Goal: Transaction & Acquisition: Register for event/course

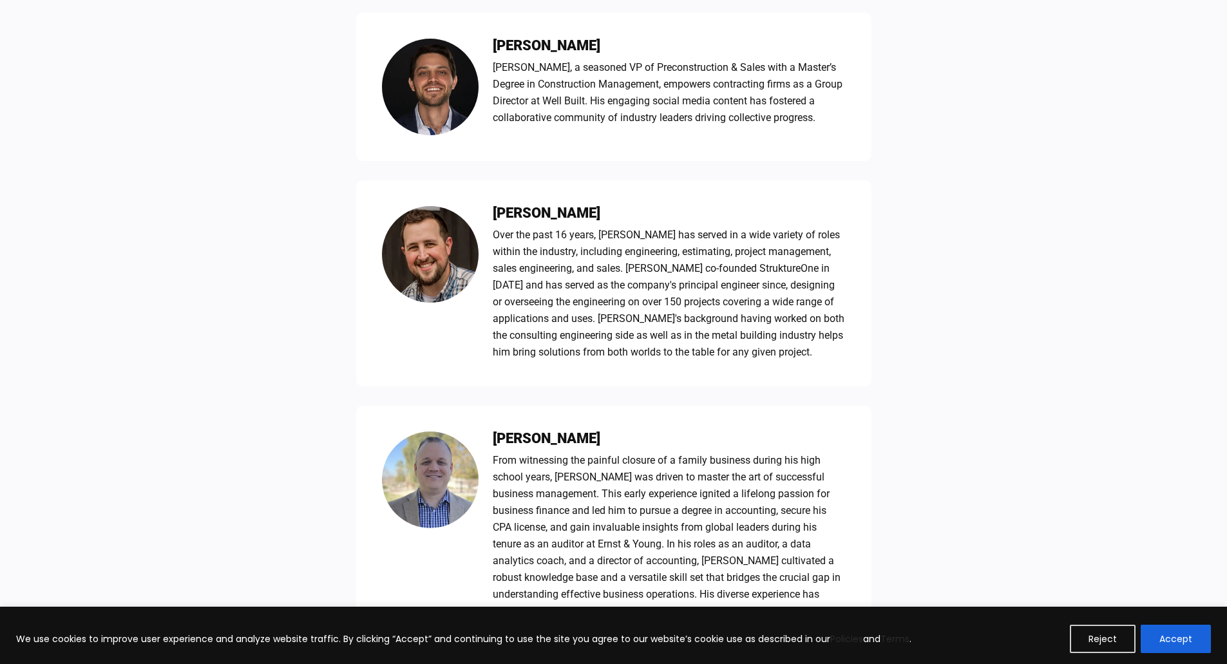
scroll to position [1095, 0]
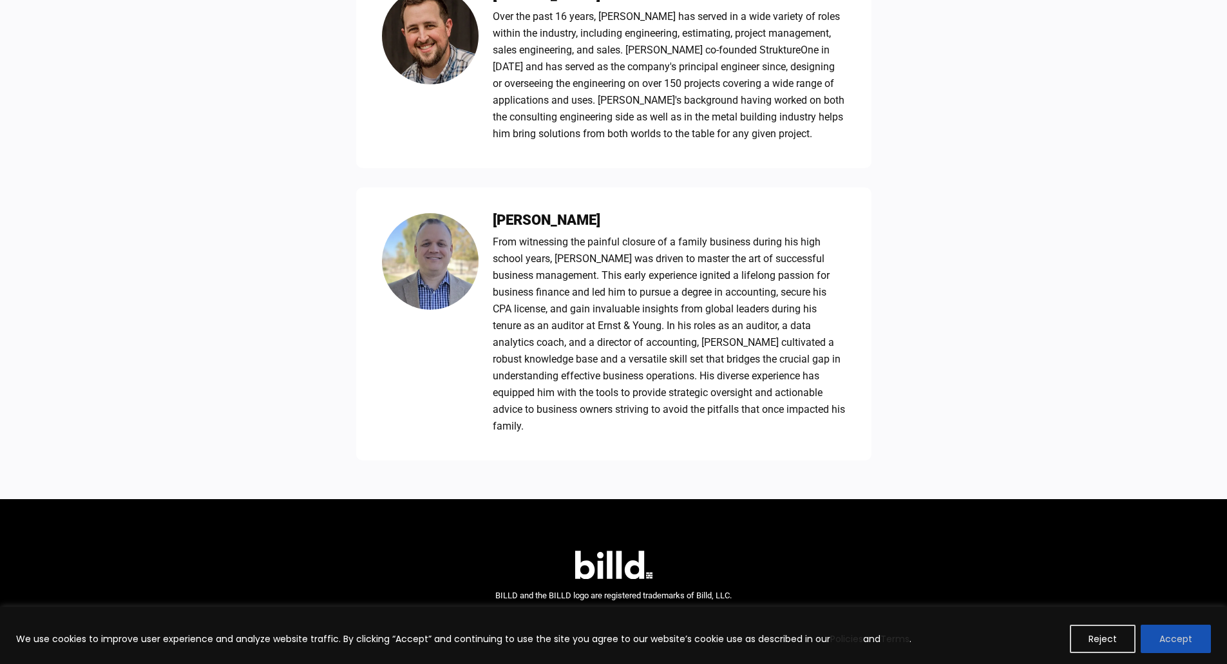
click at [1168, 638] on button "Accept" at bounding box center [1176, 639] width 70 height 28
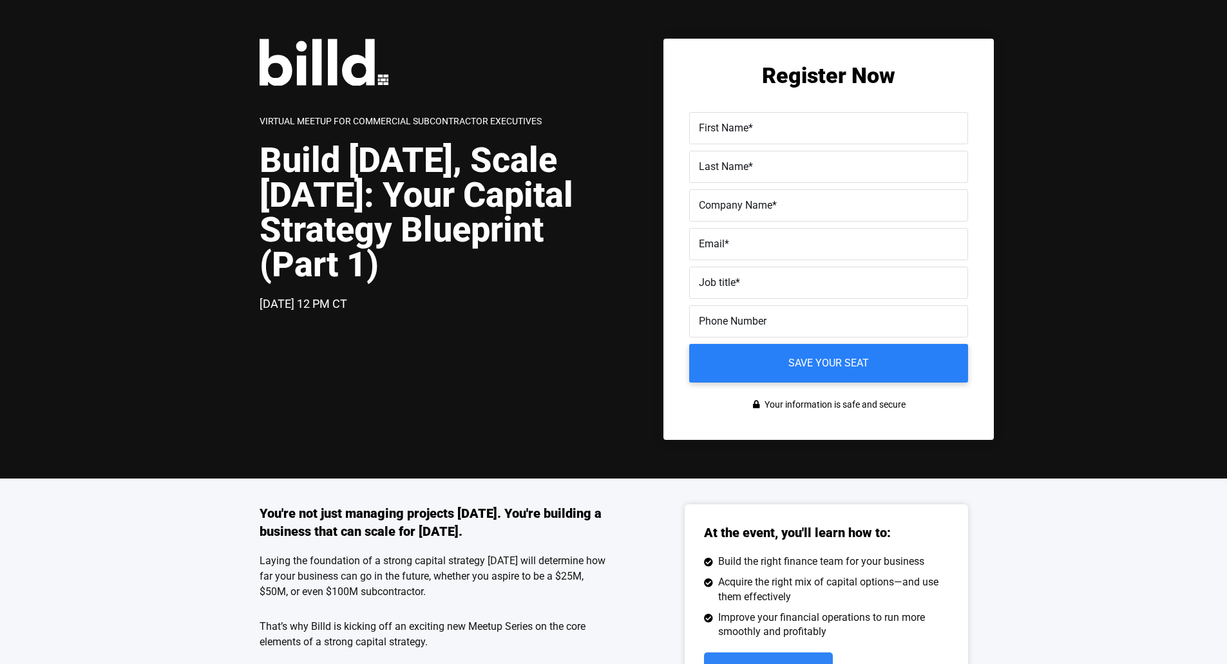
scroll to position [129, 0]
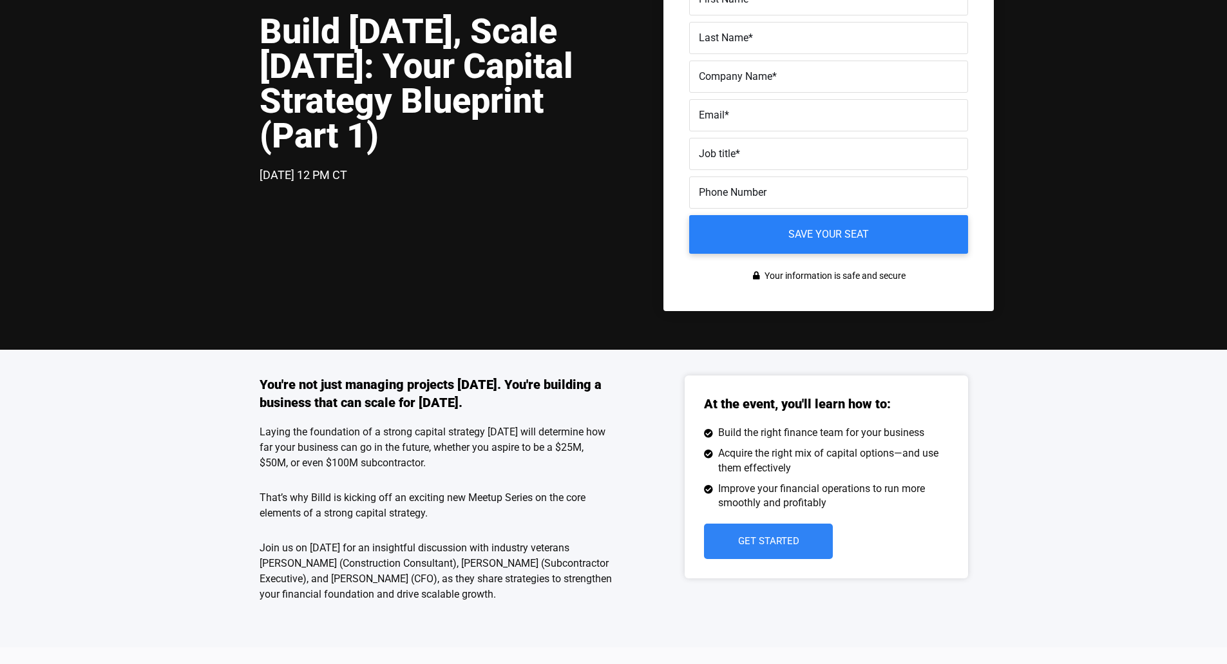
click at [403, 561] on p "Join us on [DATE] for an insightful discussion with industry veterans [PERSON_N…" at bounding box center [437, 571] width 354 height 62
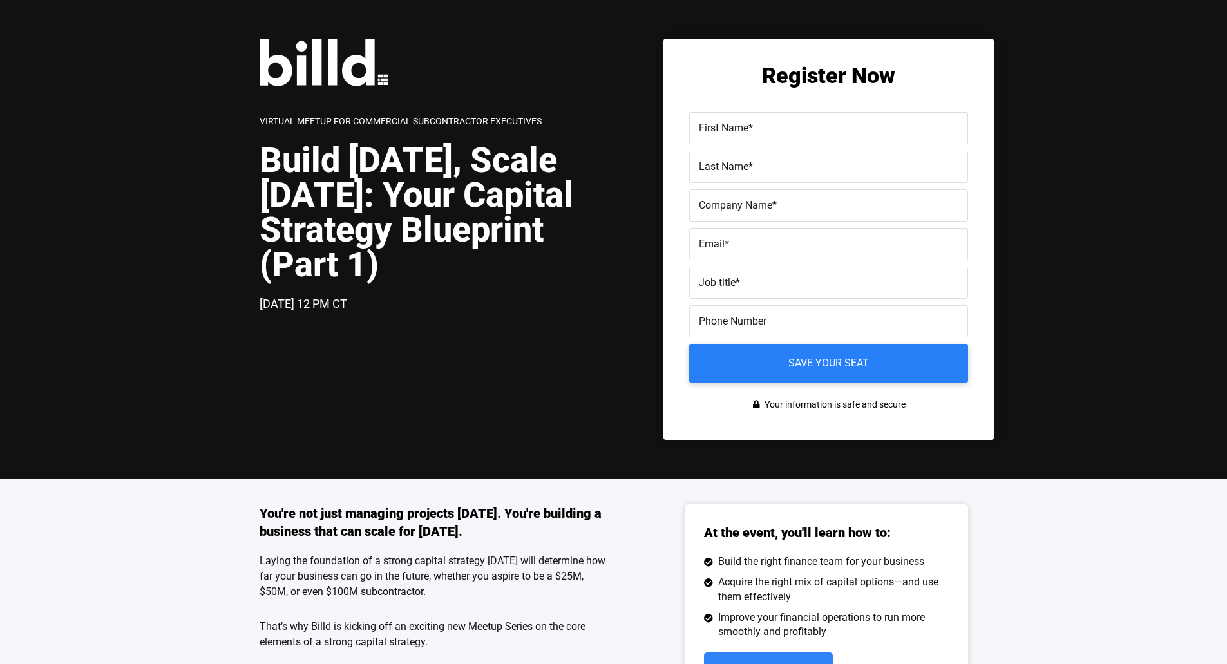
drag, startPoint x: 1092, startPoint y: 550, endPoint x: 1032, endPoint y: 499, distance: 78.6
click at [1089, 549] on div "You're not just managing projects [DATE]. You're building a business that can s…" at bounding box center [613, 628] width 1227 height 298
drag, startPoint x: 767, startPoint y: 117, endPoint x: 763, endPoint y: 134, distance: 17.2
click at [763, 126] on div "First Name *" at bounding box center [828, 128] width 279 height 32
click at [405, 474] on div "Virtual Meetup for Commercial Subcontractor Executives Build [DATE], Scale [DAT…" at bounding box center [613, 239] width 1227 height 479
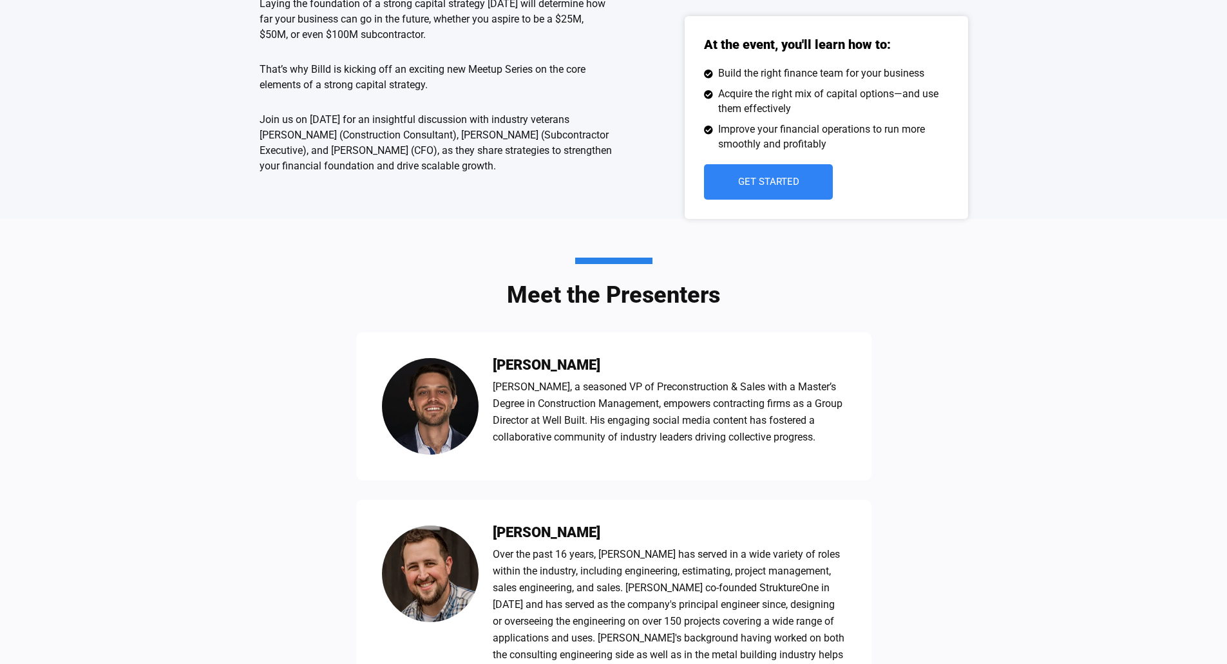
scroll to position [580, 0]
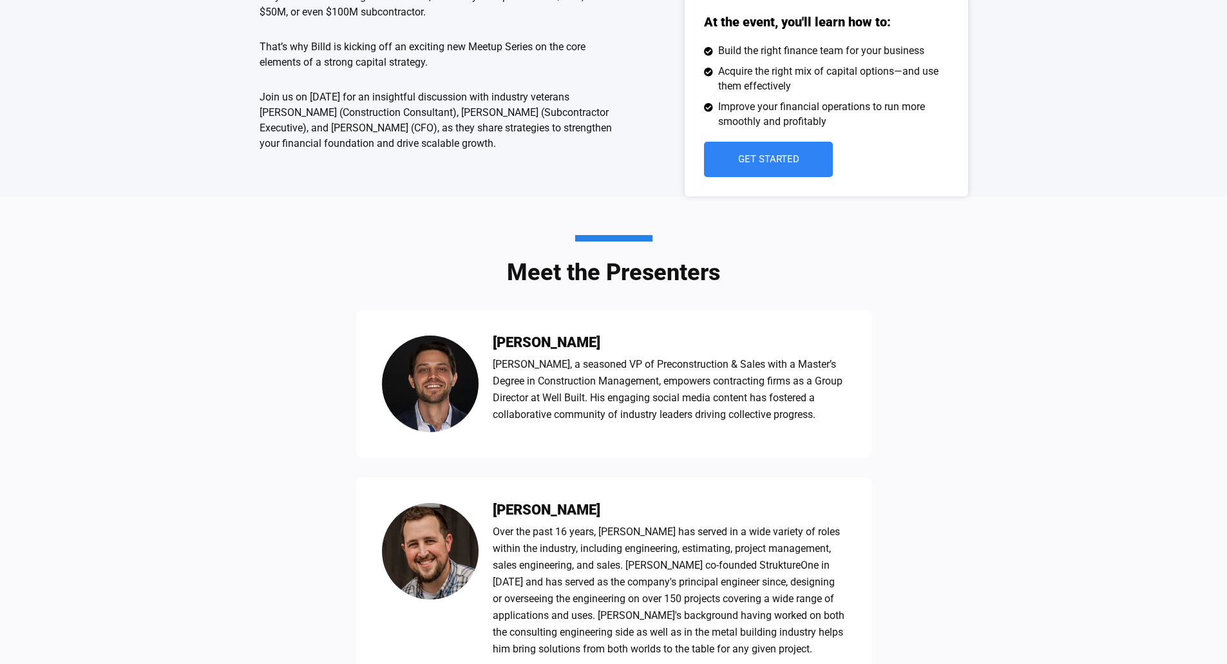
drag, startPoint x: 598, startPoint y: 340, endPoint x: 482, endPoint y: 349, distance: 116.9
click at [482, 349] on div "[PERSON_NAME] [PERSON_NAME], a seasoned VP of Preconstruction & Sales with a Ma…" at bounding box center [613, 384] width 515 height 148
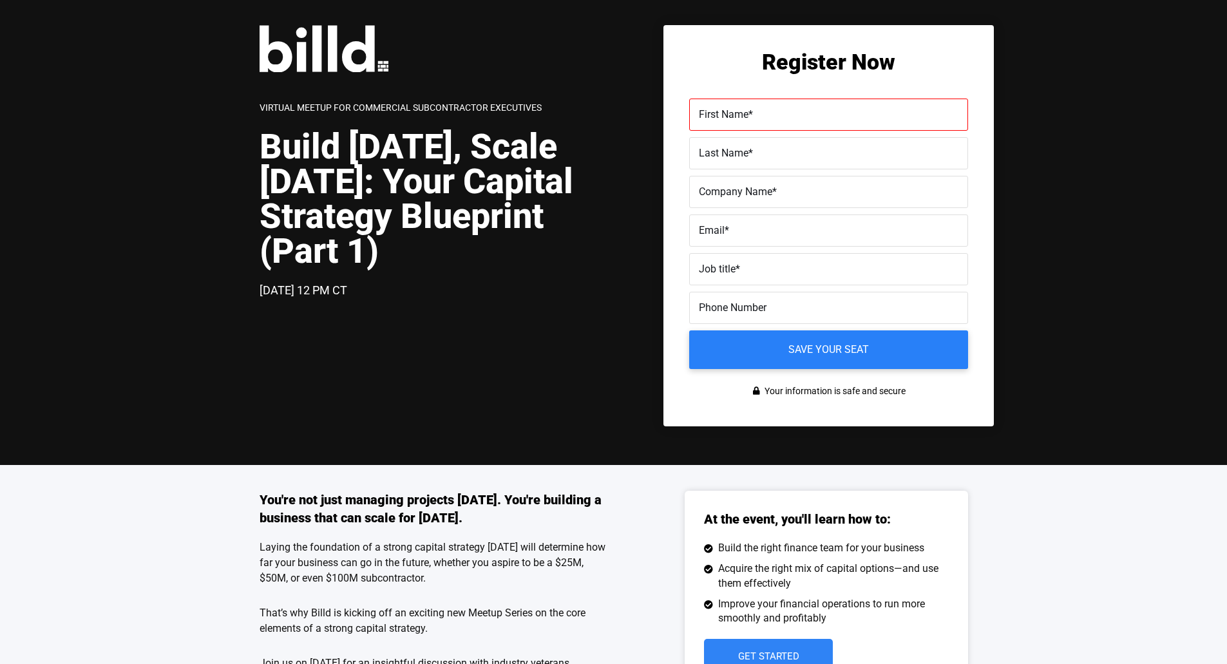
scroll to position [0, 0]
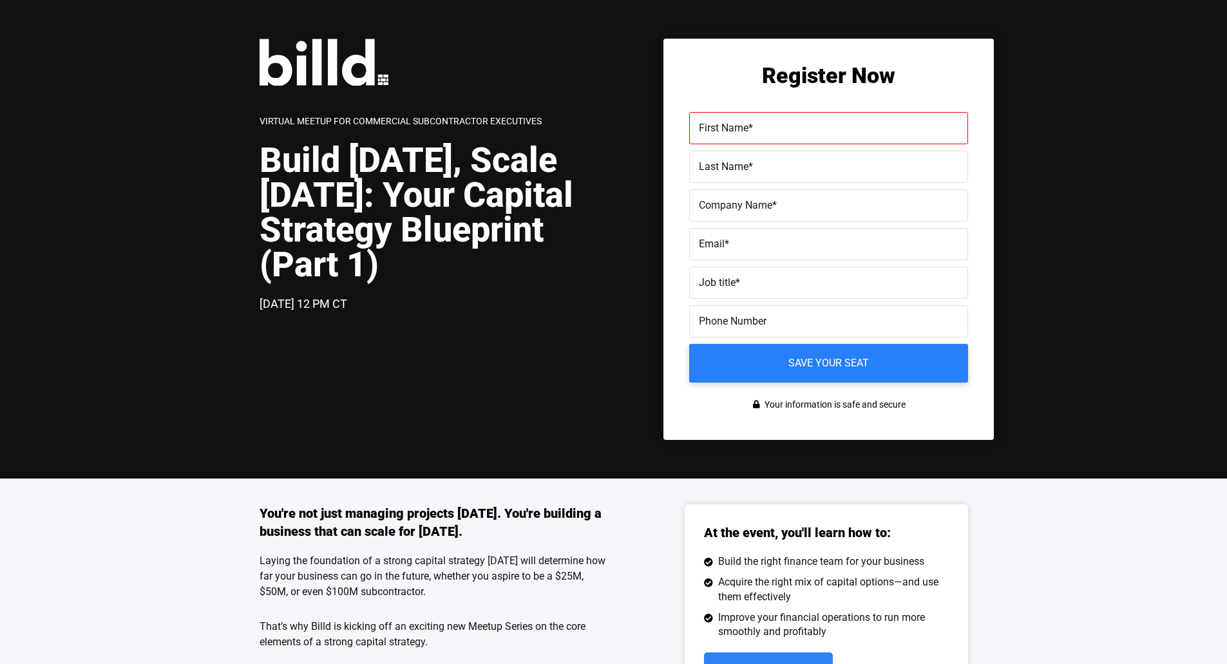
click at [747, 137] on label "First Name *" at bounding box center [829, 128] width 260 height 19
click at [747, 137] on input "First Name *" at bounding box center [828, 128] width 279 height 32
type input "[PERSON_NAME]"
type input "F"
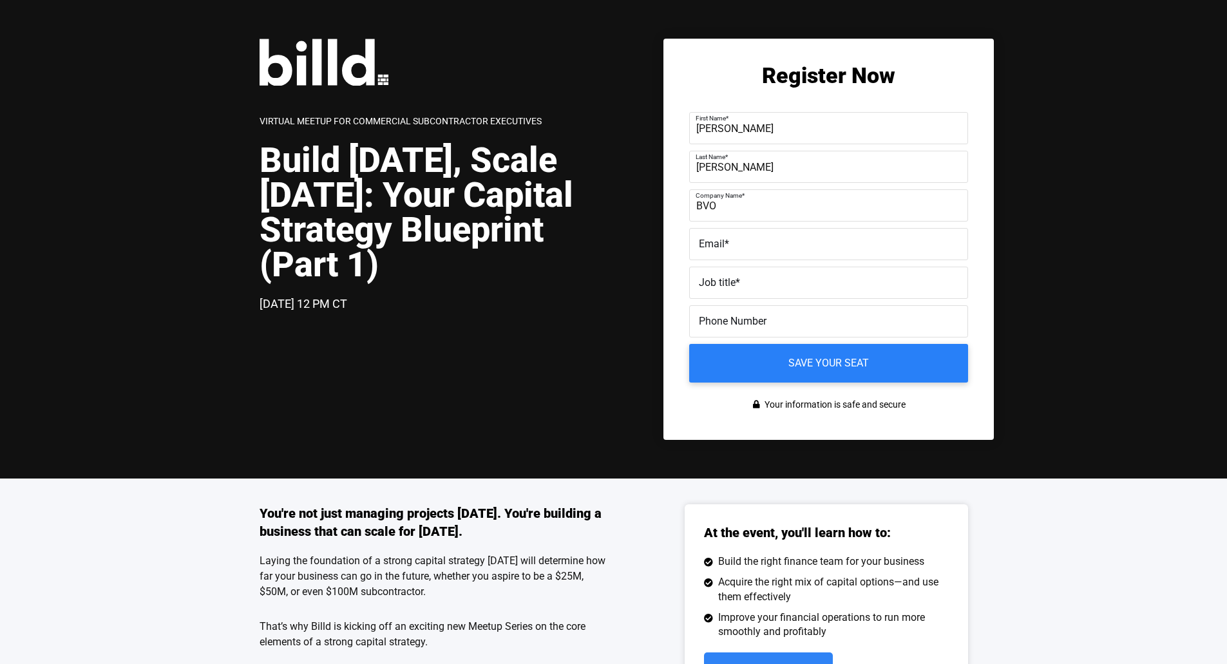
type input "BVO"
type input "[EMAIL_ADDRESS][DOMAIN_NAME]"
type input "Partner"
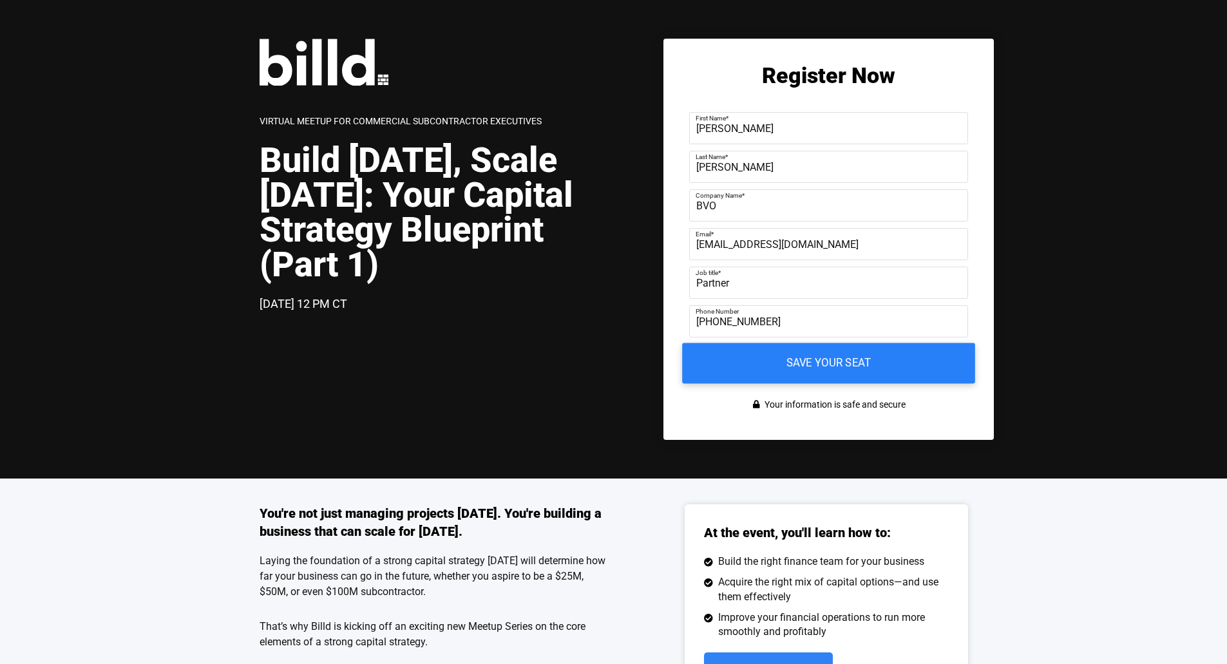
type input "[PHONE_NUMBER]"
click at [843, 371] on input "Save your seat" at bounding box center [828, 363] width 293 height 41
